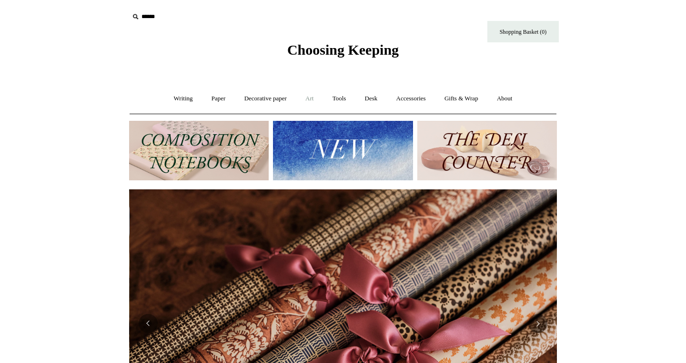
scroll to position [0, 856]
click at [310, 99] on link "Art +" at bounding box center [309, 98] width 25 height 25
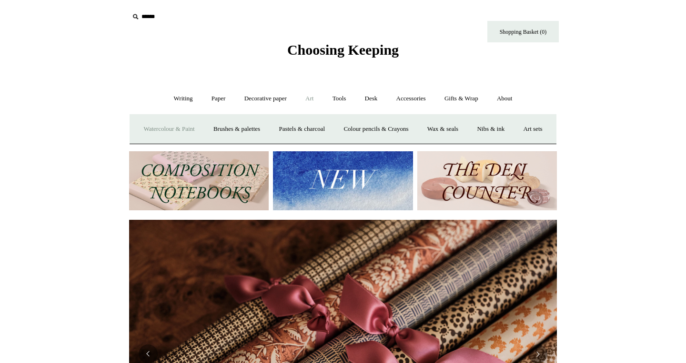
click at [183, 127] on link "Watercolour & Paint" at bounding box center [169, 129] width 68 height 25
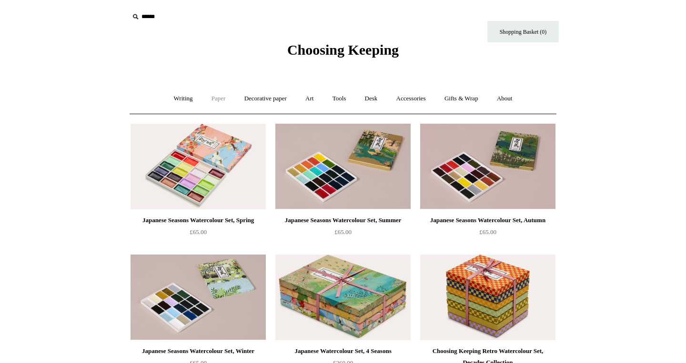
click at [216, 100] on link "Paper +" at bounding box center [218, 98] width 31 height 25
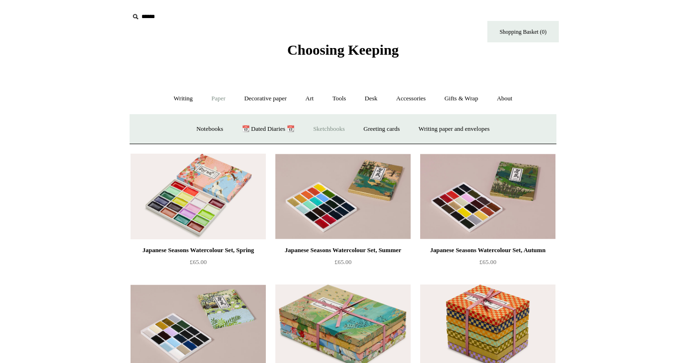
click at [318, 130] on link "Sketchbooks +" at bounding box center [328, 129] width 49 height 25
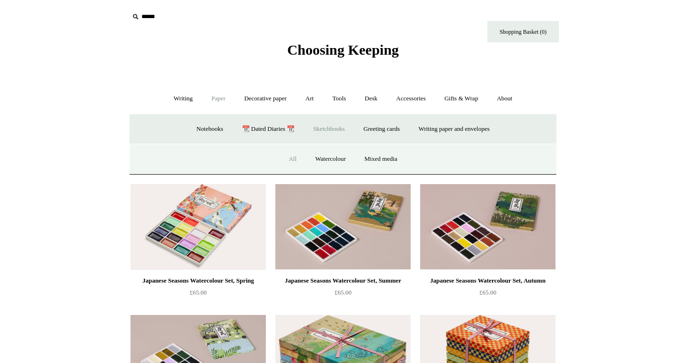
click at [293, 158] on link "All" at bounding box center [292, 159] width 25 height 25
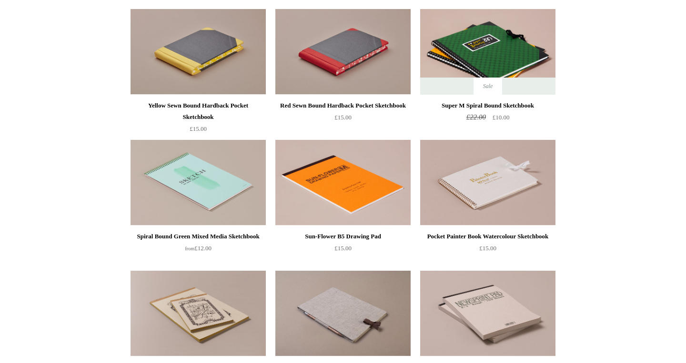
scroll to position [508, 0]
click at [309, 59] on img at bounding box center [342, 52] width 135 height 86
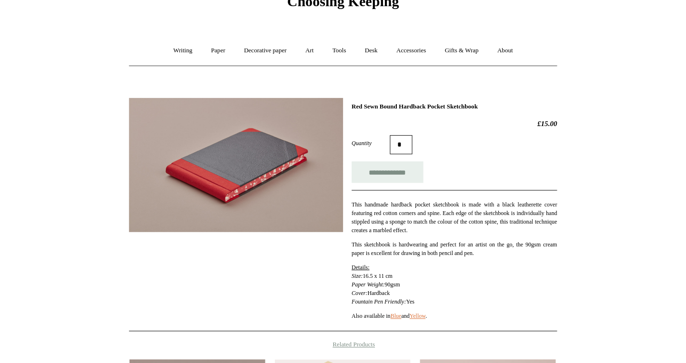
scroll to position [48, 0]
click at [452, 53] on link "Gifts & Wrap +" at bounding box center [461, 51] width 51 height 25
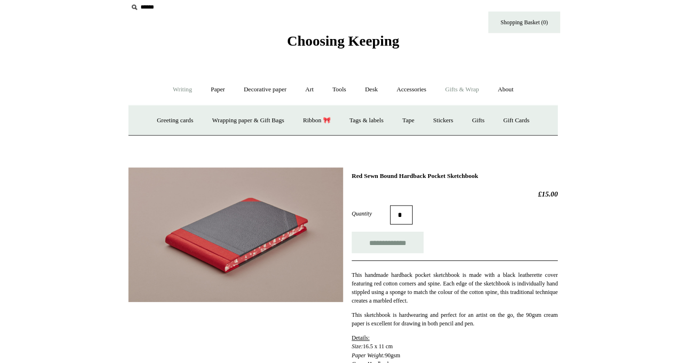
scroll to position [3, 0]
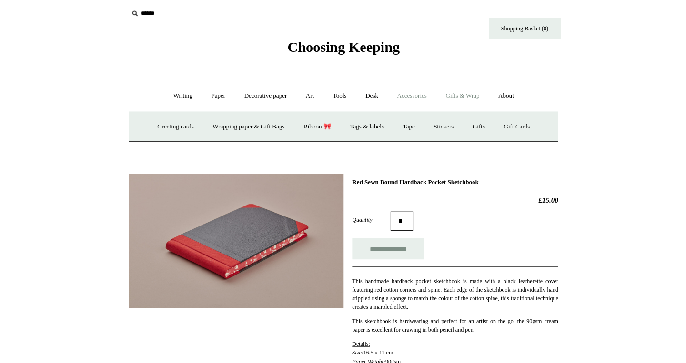
click at [405, 97] on link "Accessories +" at bounding box center [411, 95] width 47 height 25
click at [180, 121] on link "Personal Accessories +" at bounding box center [180, 125] width 69 height 25
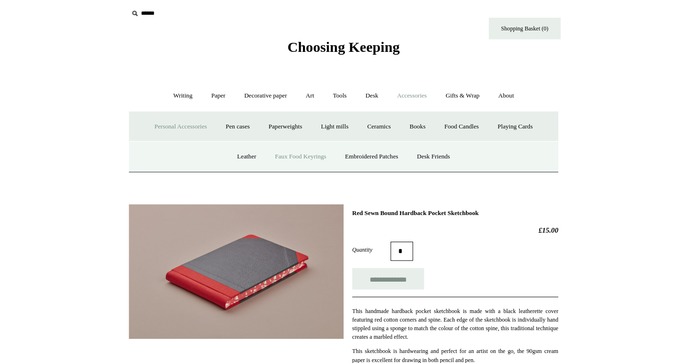
click at [300, 153] on link "Faux Food Keyrings" at bounding box center [300, 155] width 68 height 25
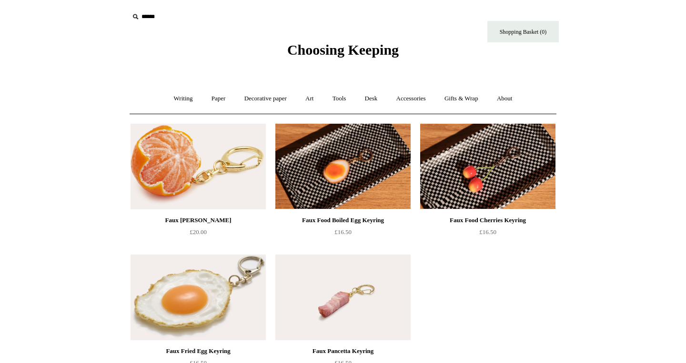
scroll to position [34, 0]
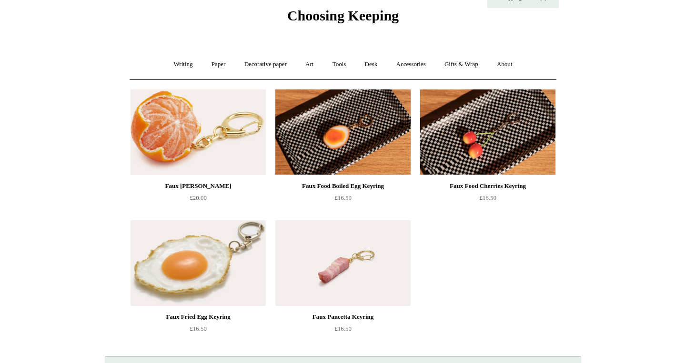
click at [195, 126] on img at bounding box center [198, 133] width 135 height 86
